Goal: Transaction & Acquisition: Purchase product/service

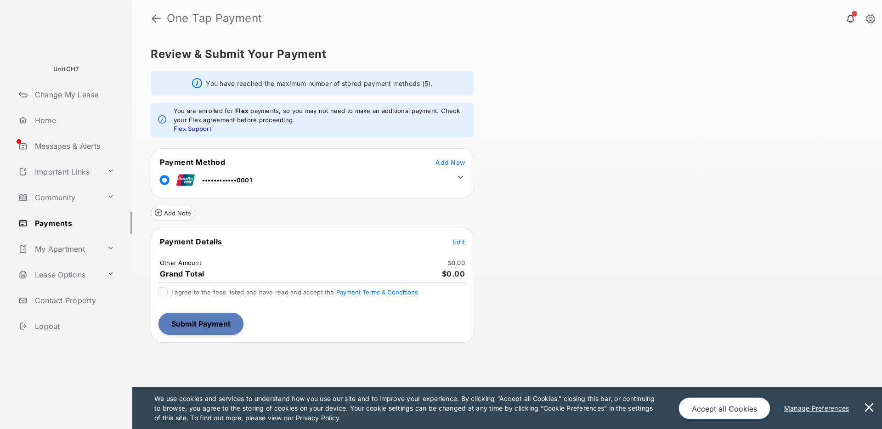
click at [466, 170] on tr "••••••••••••0001" at bounding box center [312, 178] width 321 height 21
click at [456, 241] on span "Edit" at bounding box center [459, 242] width 12 height 8
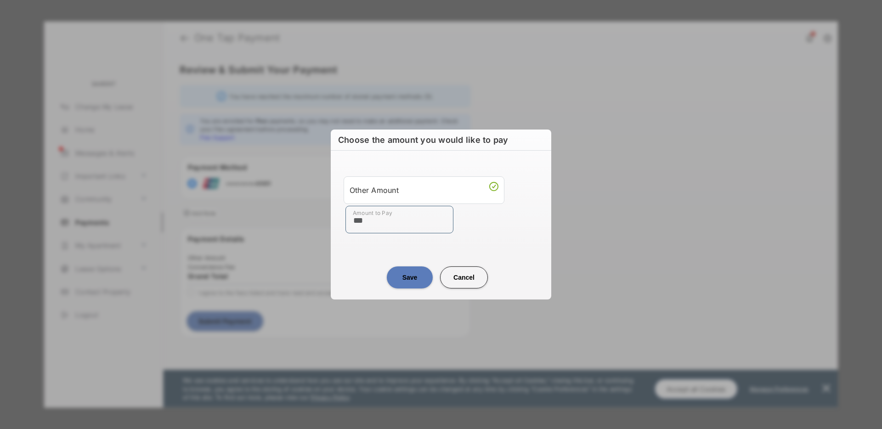
type input "***"
click at [479, 233] on div "Amount to Pay ***" at bounding box center [443, 220] width 195 height 28
click at [400, 281] on button "Save" at bounding box center [410, 277] width 46 height 22
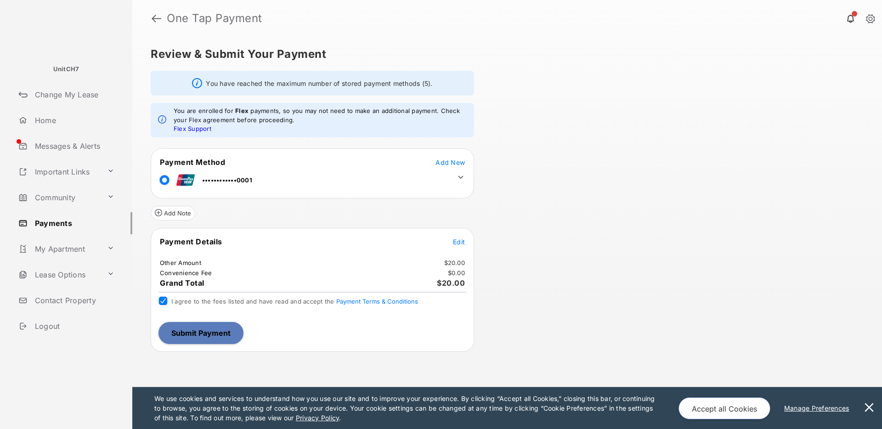
click at [566, 231] on div "Review & Submit Your Payment You have reached the maximum number of stored paym…" at bounding box center [507, 233] width 750 height 392
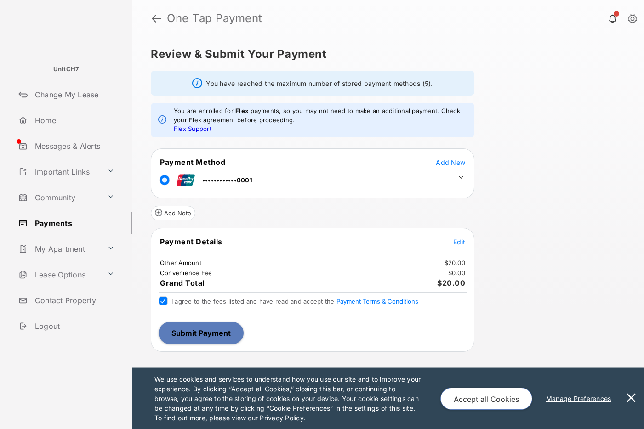
click at [219, 330] on button "Submit Payment" at bounding box center [201, 333] width 85 height 22
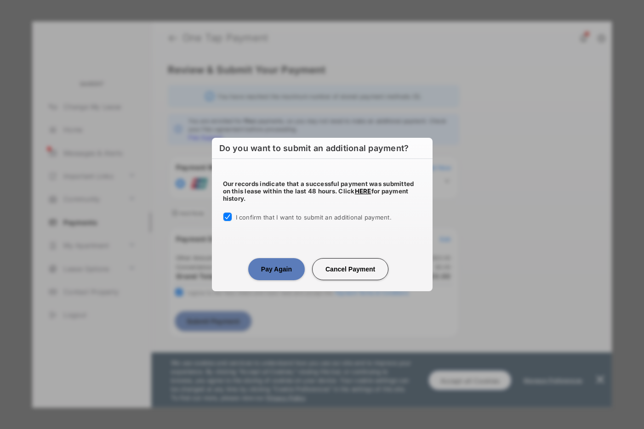
click at [278, 275] on button "Pay Again" at bounding box center [276, 269] width 57 height 22
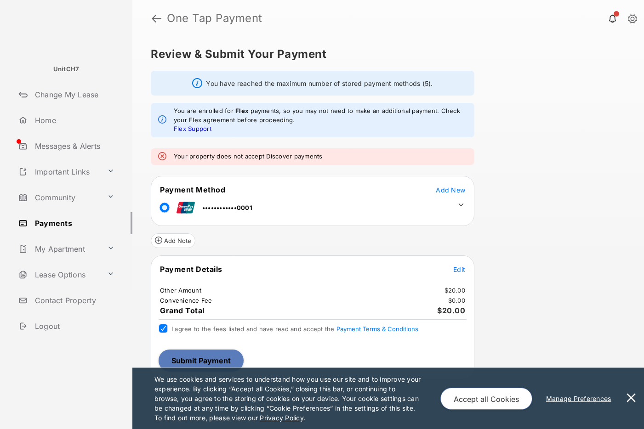
click at [457, 201] on icon at bounding box center [461, 205] width 8 height 8
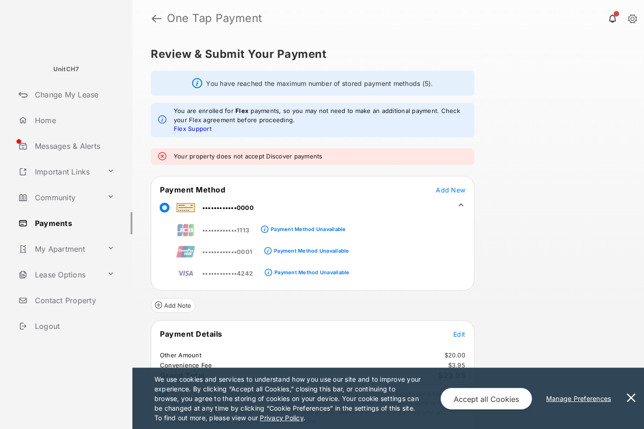
click at [187, 232] on td "••••••••••••1113" at bounding box center [213, 228] width 74 height 21
click at [184, 251] on td "••••••••••••0001" at bounding box center [214, 250] width 77 height 21
drag, startPoint x: 333, startPoint y: 156, endPoint x: 174, endPoint y: 159, distance: 158.5
click at [172, 159] on div "Your property does not accept Discover payments" at bounding box center [312, 156] width 323 height 17
click at [232, 156] on em "Your property does not accept Discover payments" at bounding box center [248, 156] width 149 height 9
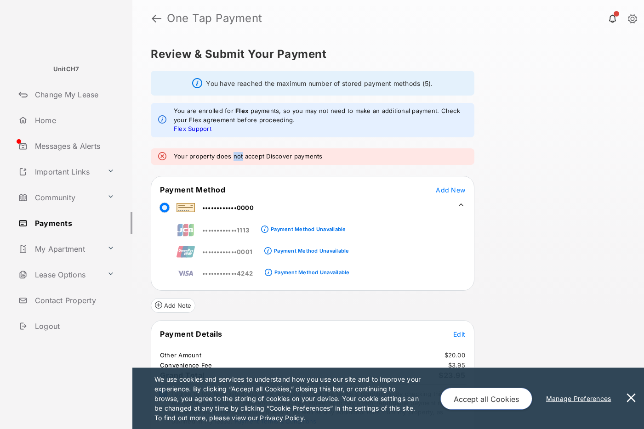
click at [232, 156] on em "Your property does not accept Discover payments" at bounding box center [248, 156] width 149 height 9
click at [332, 153] on div "Your property does not accept Discover payments" at bounding box center [312, 156] width 323 height 17
drag, startPoint x: 175, startPoint y: 154, endPoint x: 327, endPoint y: 156, distance: 152.5
click at [327, 156] on div "Your property does not accept Discover payments" at bounding box center [312, 156] width 323 height 17
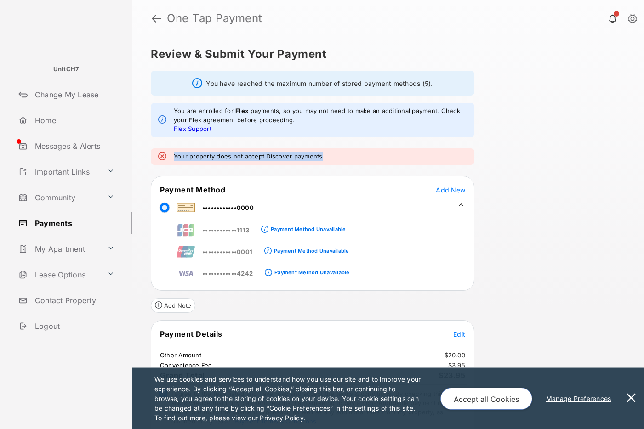
click at [327, 156] on div "Your property does not accept Discover payments" at bounding box center [312, 156] width 323 height 17
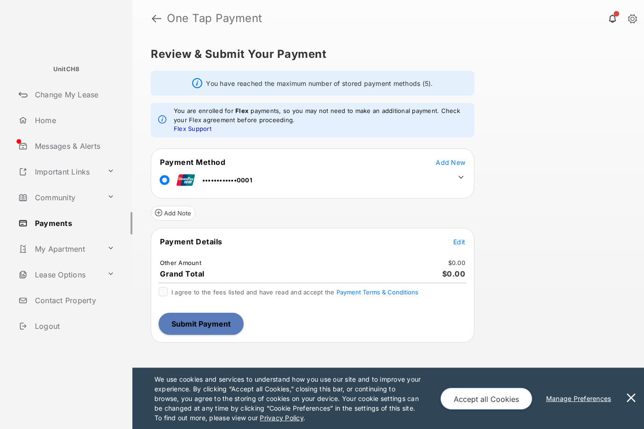
click at [462, 244] on span "Edit" at bounding box center [459, 242] width 12 height 8
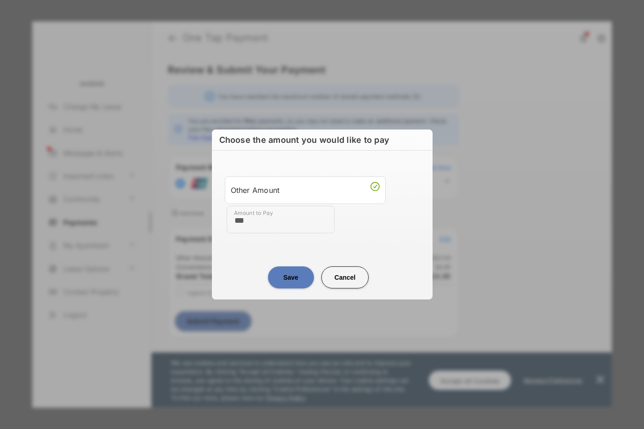
type input "***"
click at [376, 224] on div "Amount to Pay ***" at bounding box center [324, 220] width 195 height 28
click at [290, 275] on button "Save" at bounding box center [291, 277] width 46 height 22
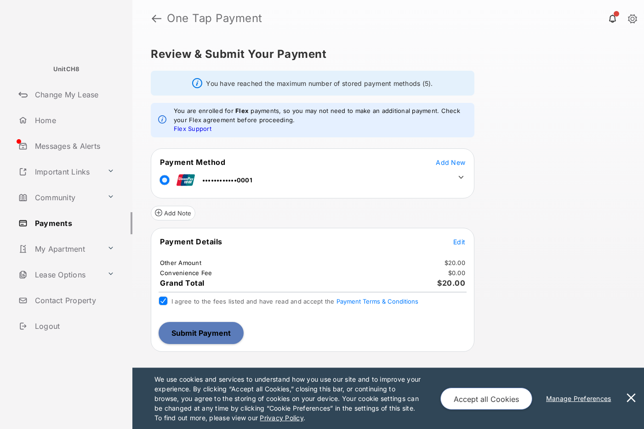
click at [183, 332] on button "Submit Payment" at bounding box center [201, 333] width 85 height 22
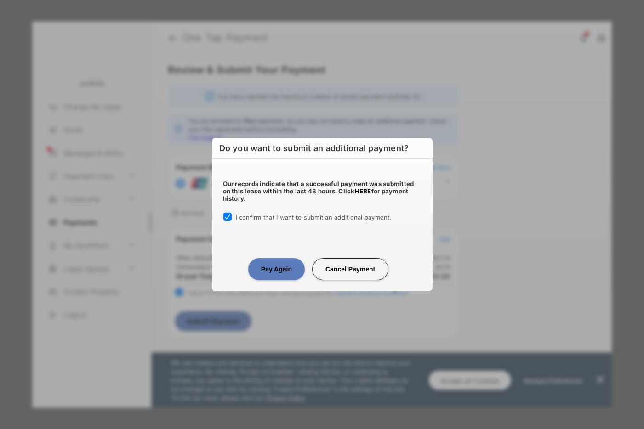
click at [278, 272] on button "Pay Again" at bounding box center [276, 269] width 57 height 22
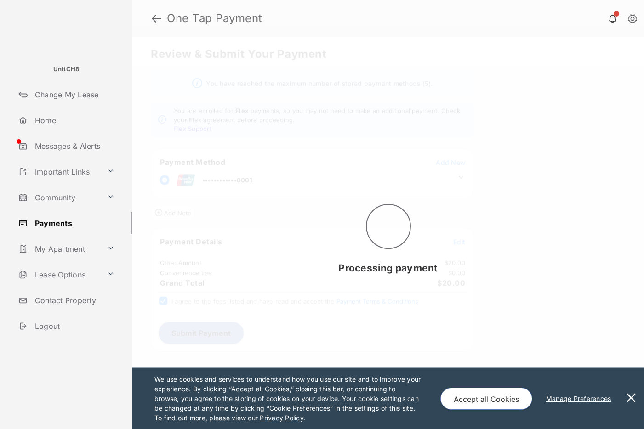
click at [631, 400] on button at bounding box center [631, 398] width 18 height 61
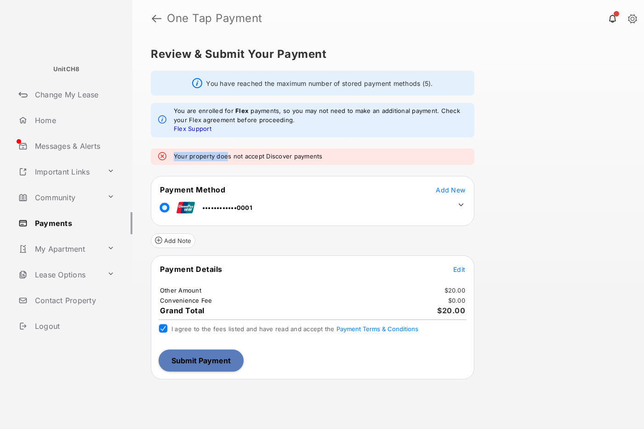
drag, startPoint x: 228, startPoint y: 159, endPoint x: 321, endPoint y: 148, distance: 93.5
click at [321, 148] on div "Your property does not accept Discover payments" at bounding box center [312, 156] width 323 height 17
click at [244, 148] on div "Your property does not accept Discover payments" at bounding box center [312, 156] width 323 height 17
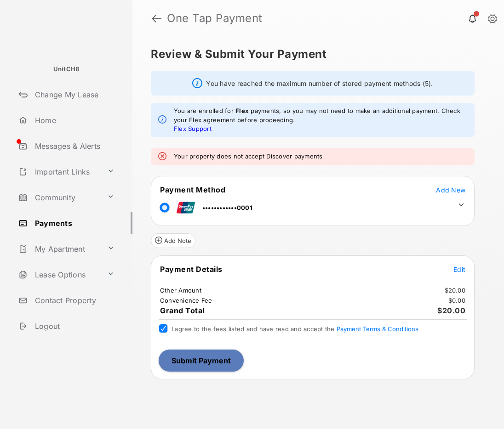
click at [453, 191] on span "Add New" at bounding box center [450, 190] width 29 height 8
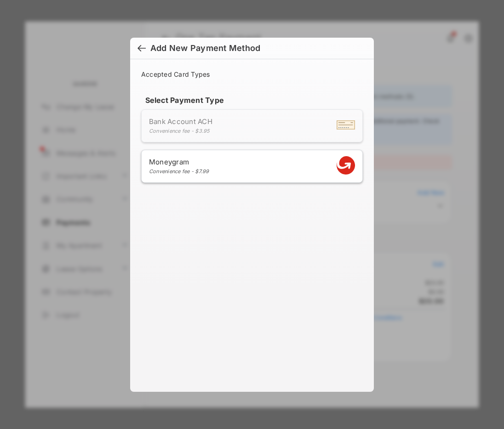
click at [137, 46] on div at bounding box center [141, 49] width 8 height 10
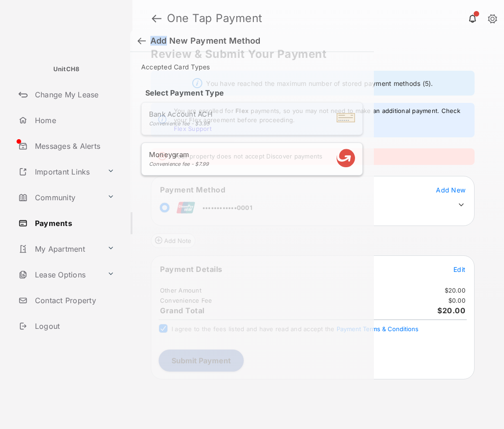
click at [137, 46] on h6 "Add New Payment Method" at bounding box center [252, 41] width 244 height 22
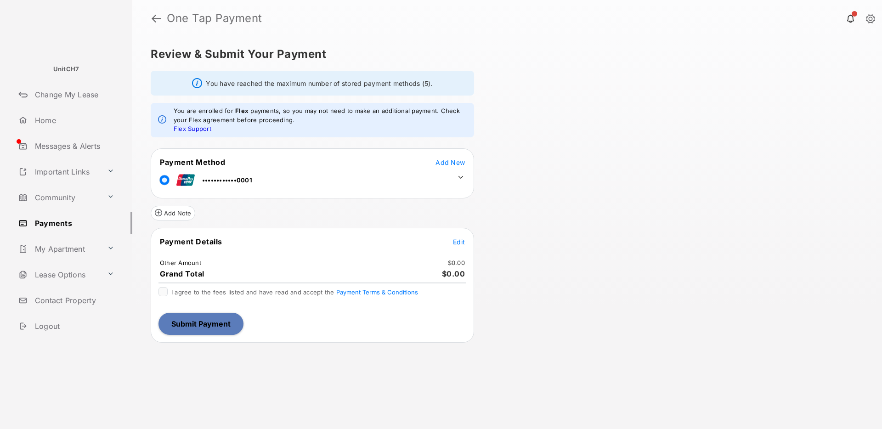
click at [459, 176] on icon at bounding box center [461, 177] width 5 height 3
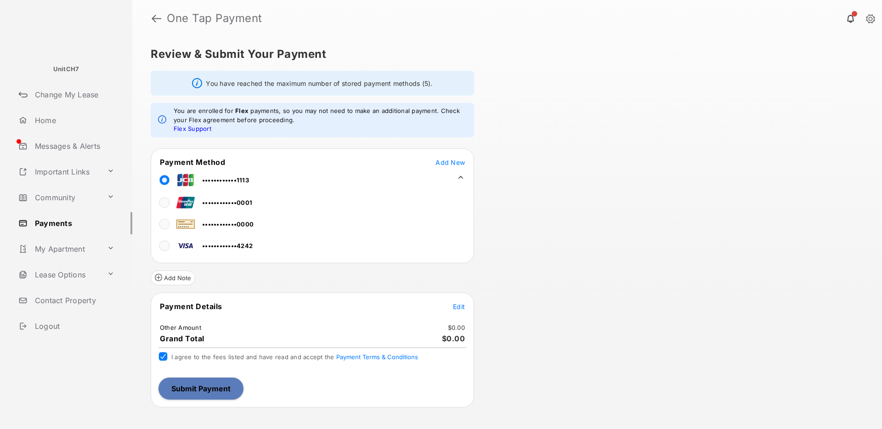
click at [454, 309] on span "Edit" at bounding box center [459, 307] width 12 height 8
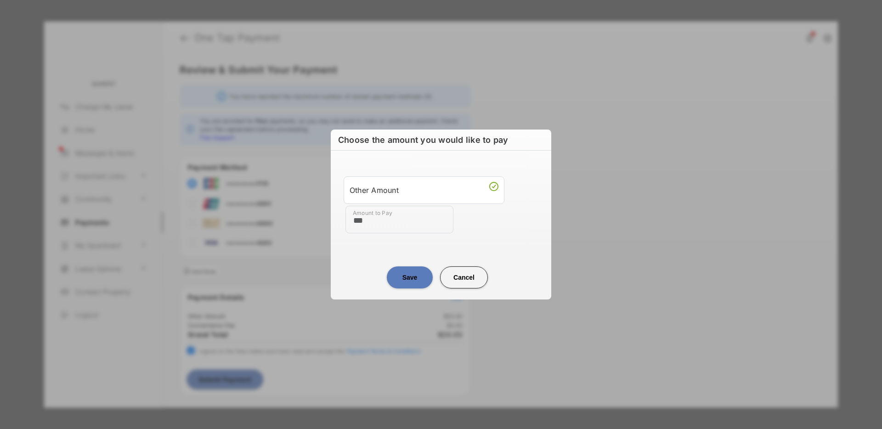
type input "***"
click at [343, 258] on div "Save Cancel" at bounding box center [441, 268] width 221 height 40
click at [402, 277] on button "Save" at bounding box center [410, 277] width 46 height 22
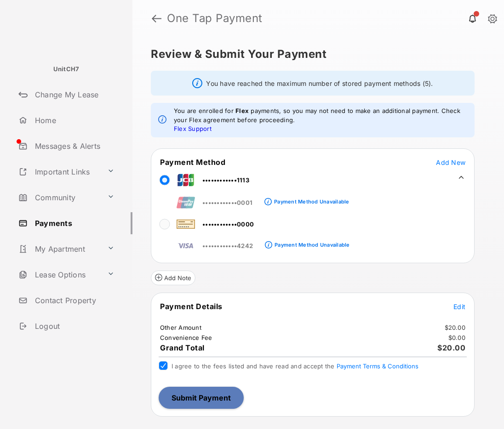
click at [209, 397] on button "Submit Payment" at bounding box center [201, 398] width 85 height 22
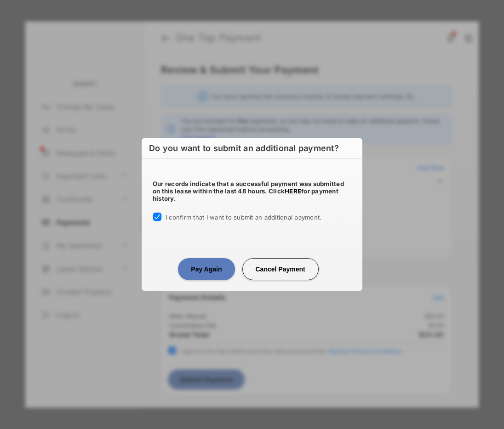
click at [199, 265] on button "Pay Again" at bounding box center [206, 269] width 57 height 22
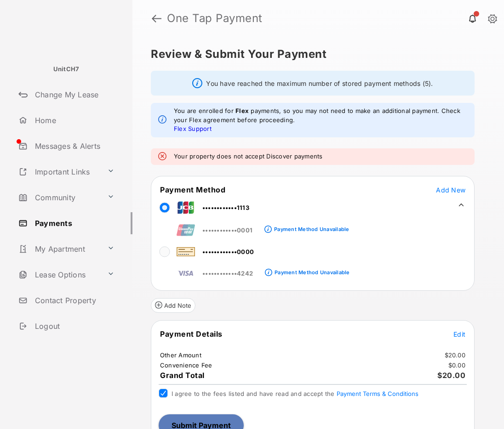
click at [446, 192] on span "Add New" at bounding box center [450, 190] width 29 height 8
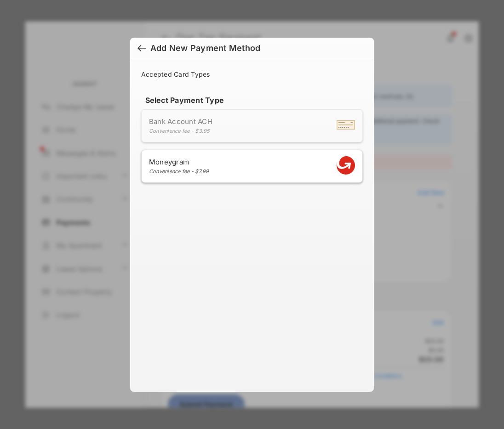
click at [140, 50] on div at bounding box center [141, 49] width 8 height 10
